Goal: Information Seeking & Learning: Learn about a topic

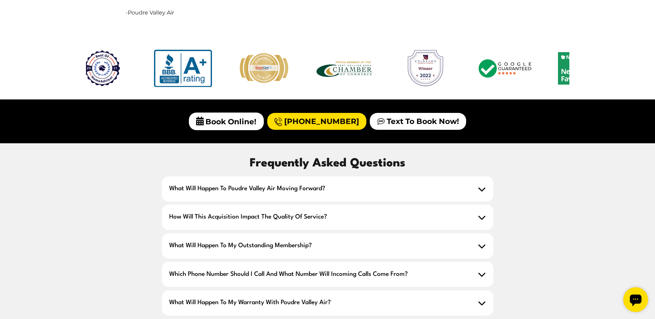
scroll to position [587, 0]
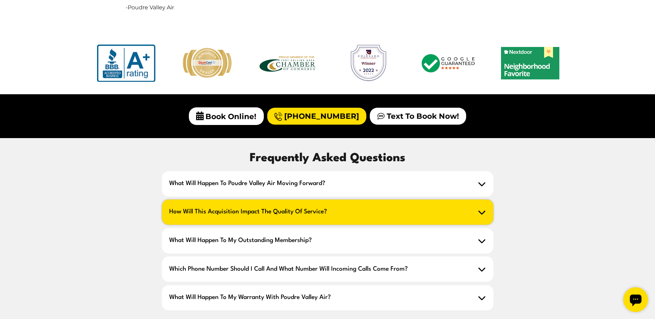
click at [482, 209] on icon at bounding box center [482, 212] width 8 height 8
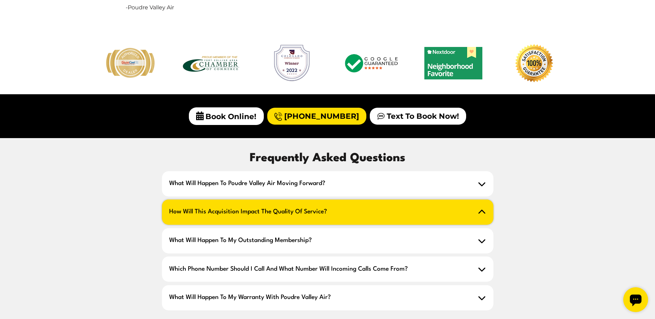
click at [481, 214] on icon at bounding box center [482, 212] width 8 height 8
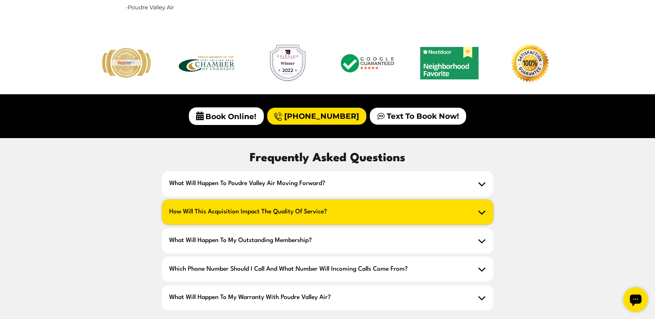
click at [481, 214] on icon at bounding box center [482, 212] width 8 height 8
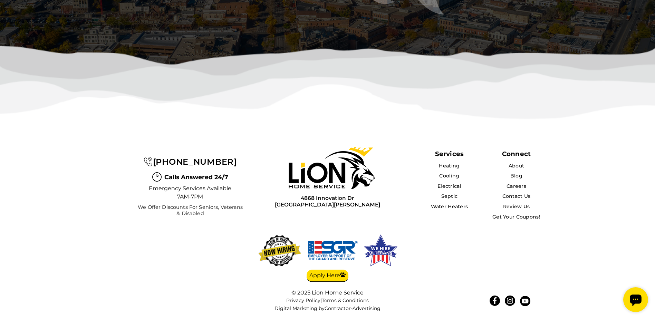
scroll to position [2083, 0]
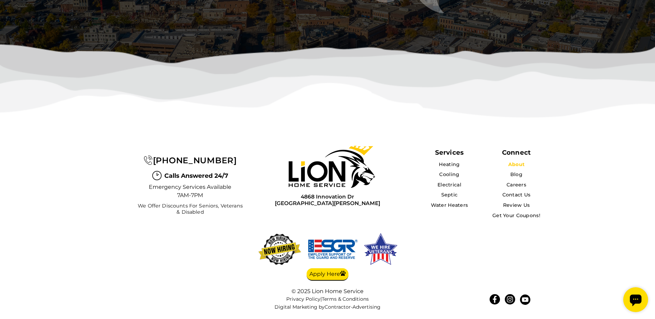
click at [513, 164] on link "About" at bounding box center [516, 164] width 16 height 6
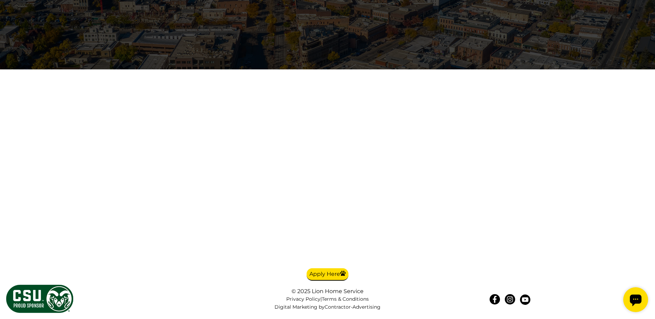
scroll to position [1347, 0]
